Goal: Find specific page/section: Find specific page/section

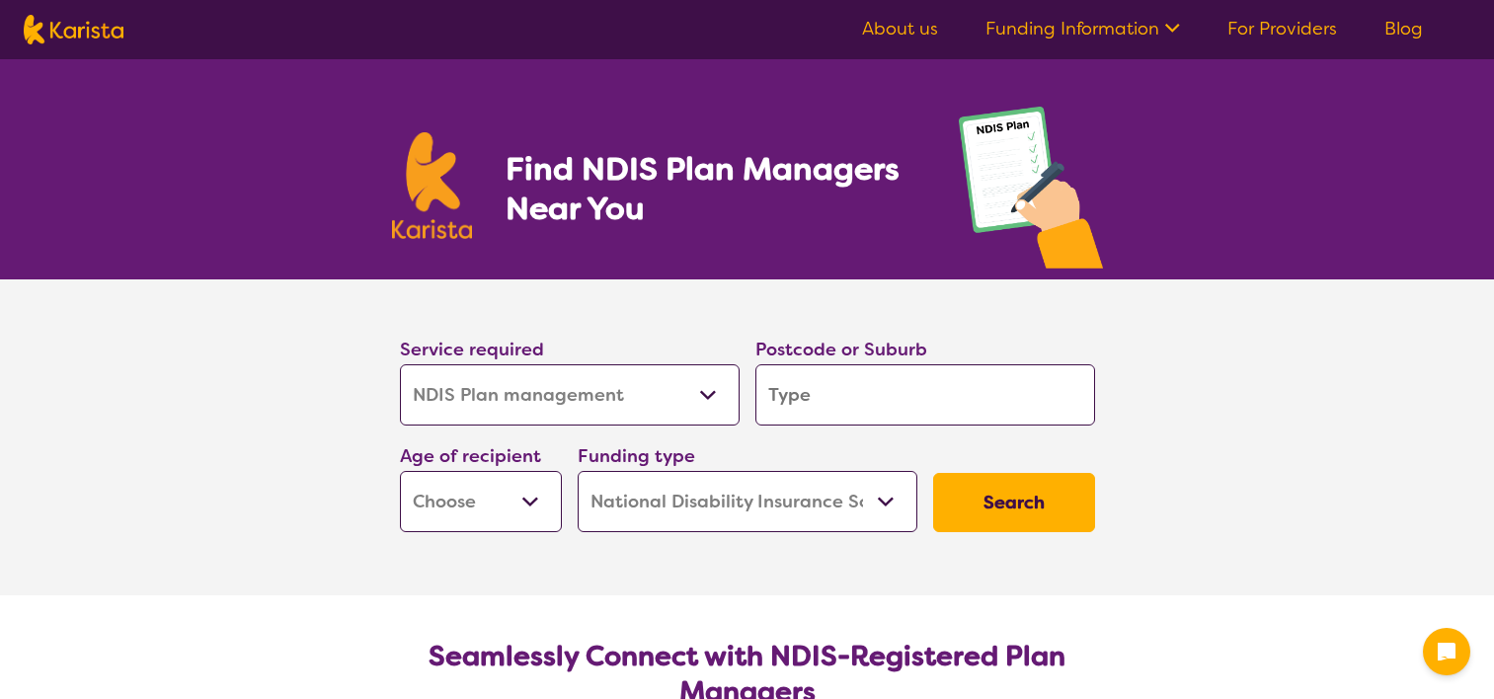
select select "NDIS Plan management"
select select "NDIS"
select select "NDIS Plan management"
select select "NDIS"
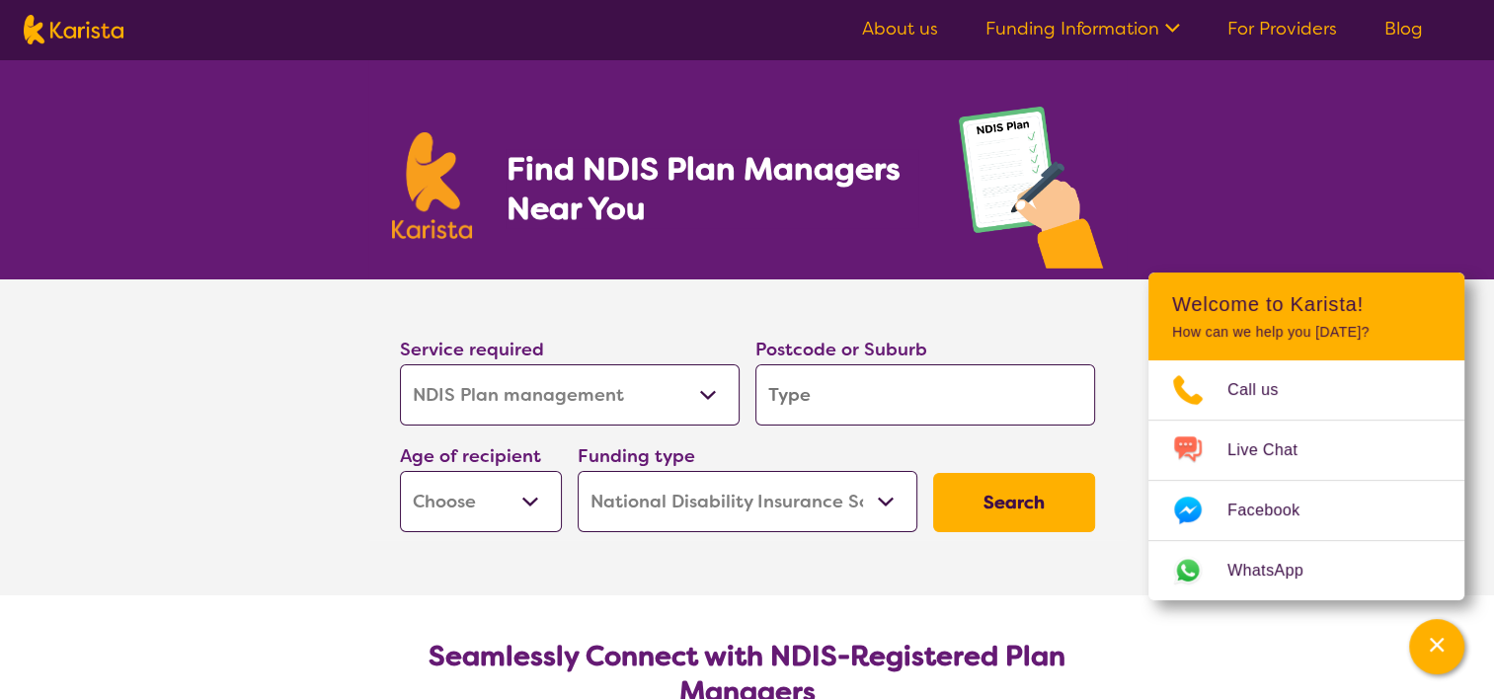
drag, startPoint x: 0, startPoint y: 0, endPoint x: 659, endPoint y: 419, distance: 781.1
click at [659, 419] on select "Allied Health Assistant Assessment ([MEDICAL_DATA] or [MEDICAL_DATA]) Behaviour…" at bounding box center [570, 394] width 340 height 61
click at [662, 418] on select "Allied Health Assistant Assessment ([MEDICAL_DATA] or [MEDICAL_DATA]) Behaviour…" at bounding box center [570, 394] width 340 height 61
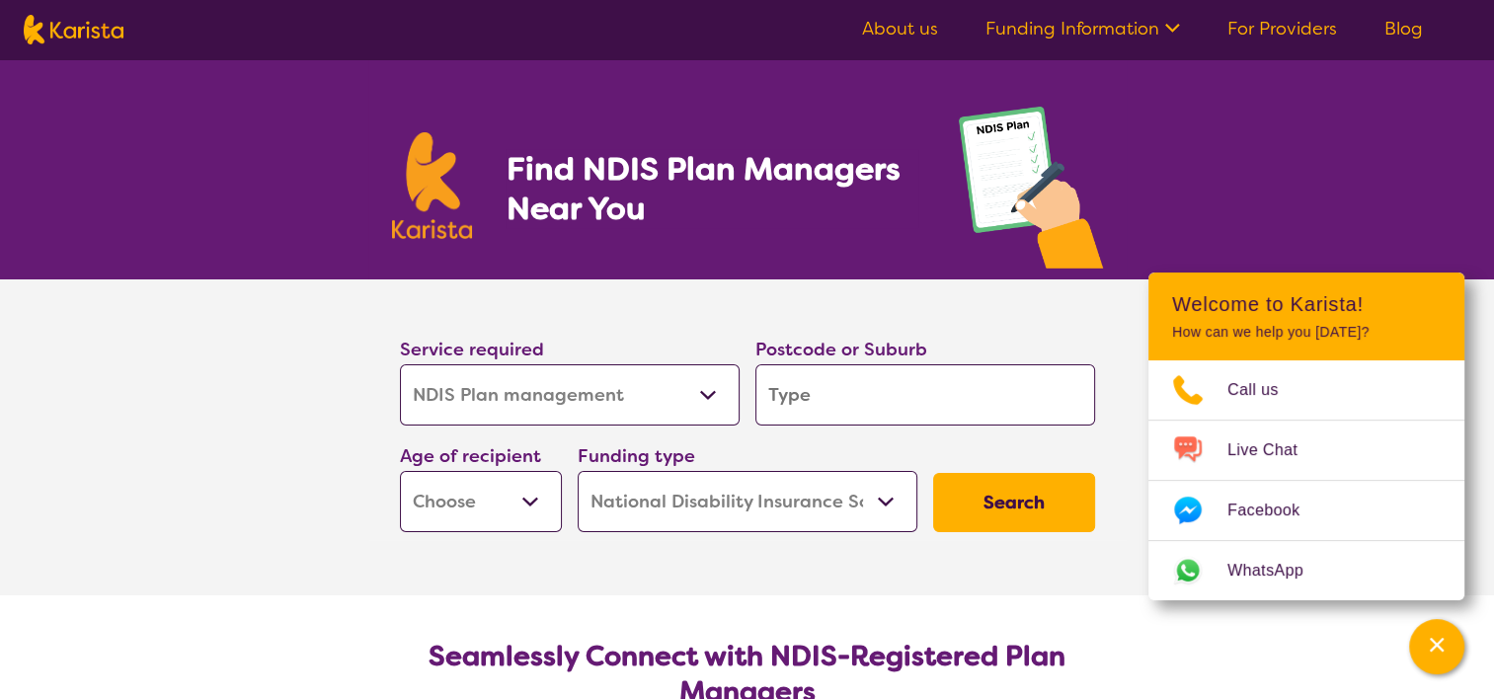
click at [662, 418] on select "Allied Health Assistant Assessment ([MEDICAL_DATA] or [MEDICAL_DATA]) Behaviour…" at bounding box center [570, 394] width 340 height 61
click at [660, 418] on select "Allied Health Assistant Assessment ([MEDICAL_DATA] or [MEDICAL_DATA]) Behaviour…" at bounding box center [570, 394] width 340 height 61
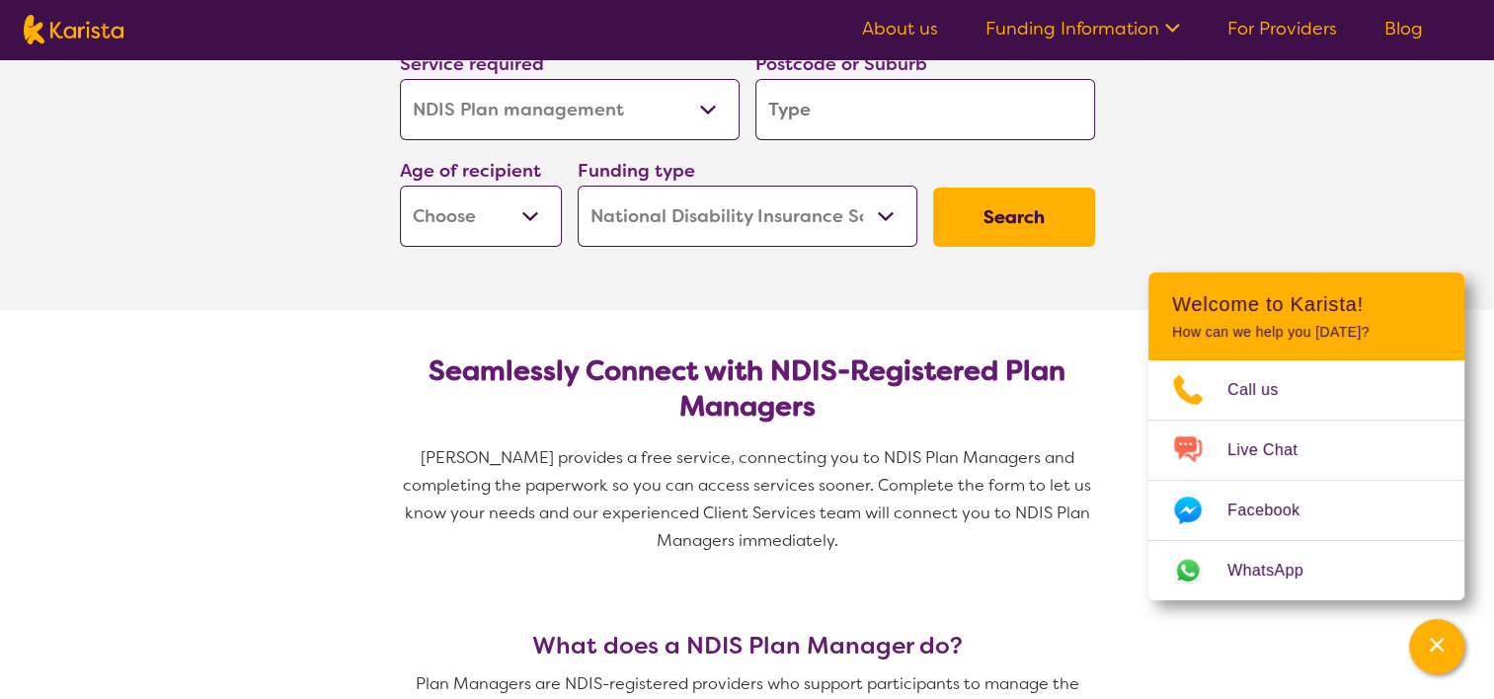
scroll to position [296, 0]
